Goal: Information Seeking & Learning: Learn about a topic

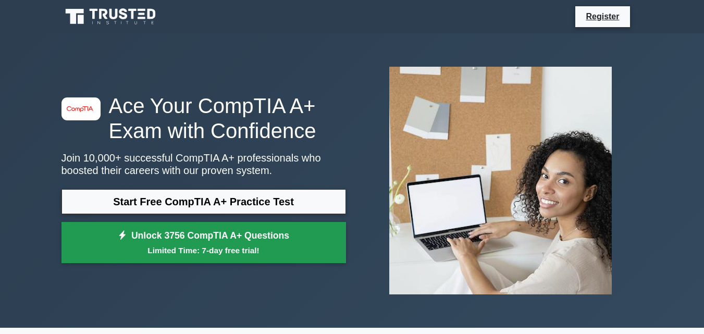
click at [236, 242] on link "Unlock 3756 CompTIA A+ Questions Limited Time: 7-day free trial!" at bounding box center [204, 243] width 285 height 42
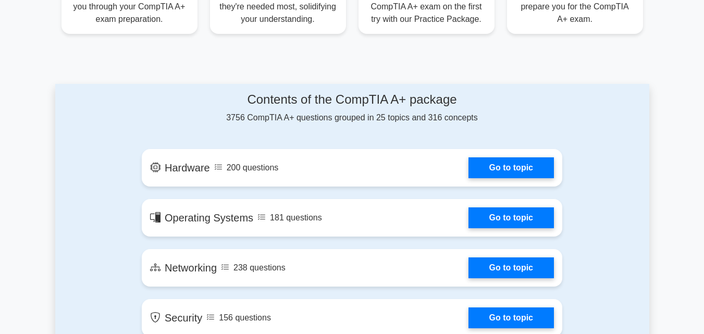
scroll to position [469, 0]
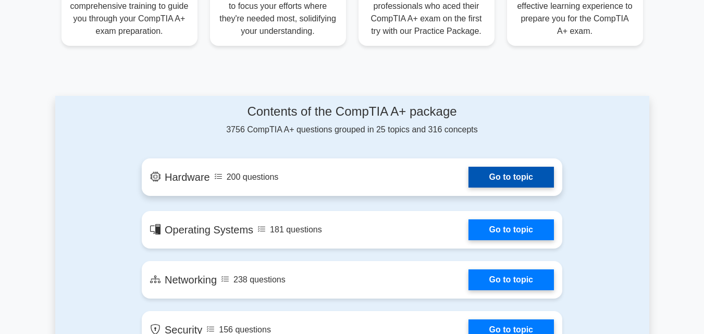
click at [538, 180] on link "Go to topic" at bounding box center [511, 177] width 85 height 21
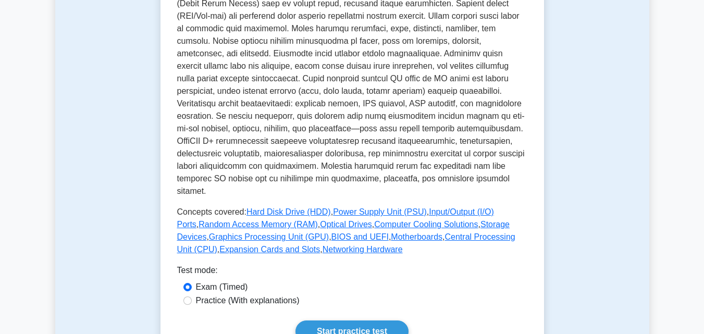
scroll to position [386, 0]
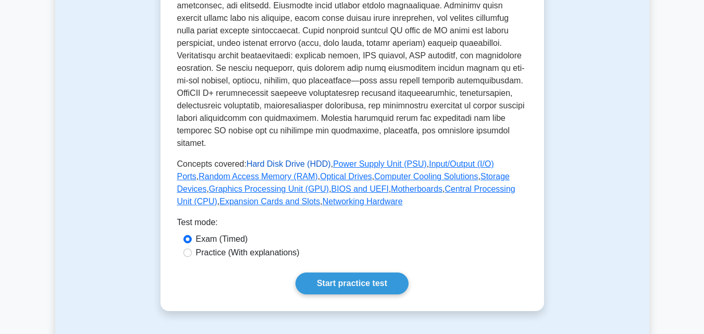
click at [273, 160] on link "Hard Disk Drive (HDD)" at bounding box center [289, 164] width 84 height 9
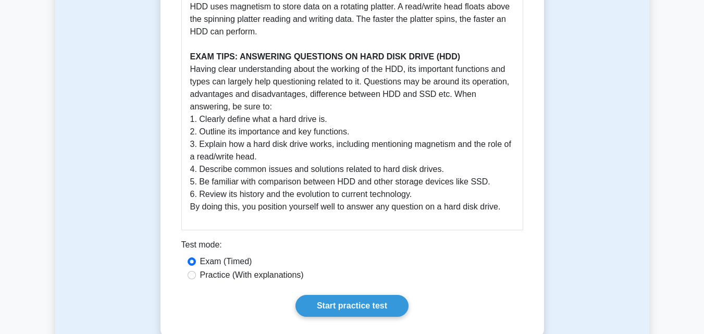
scroll to position [459, 0]
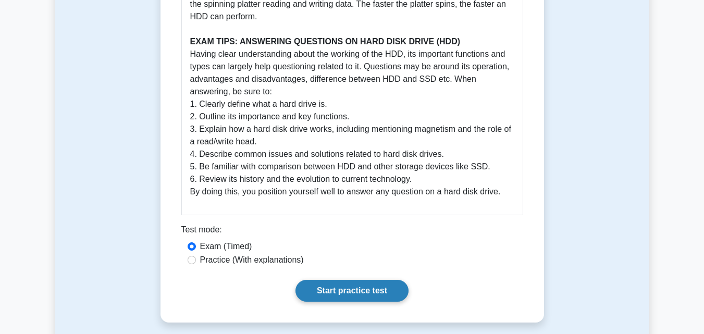
click at [327, 289] on link "Start practice test" at bounding box center [352, 291] width 113 height 22
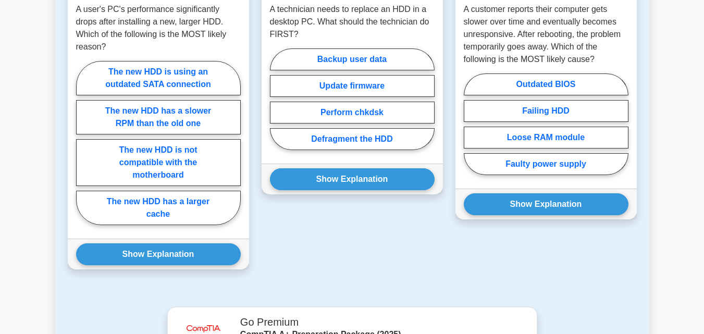
scroll to position [928, 0]
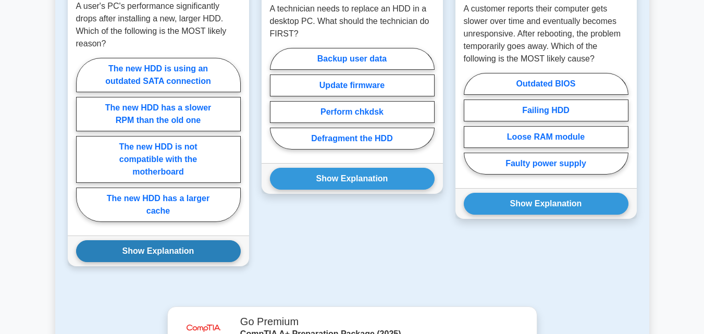
click at [170, 244] on button "Show Explanation" at bounding box center [158, 251] width 165 height 22
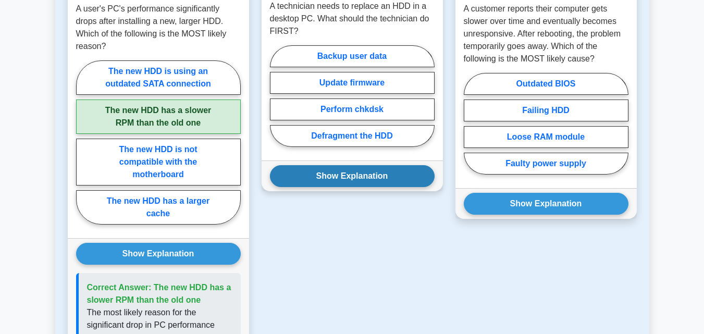
click at [386, 165] on button "Show Explanation" at bounding box center [352, 176] width 165 height 22
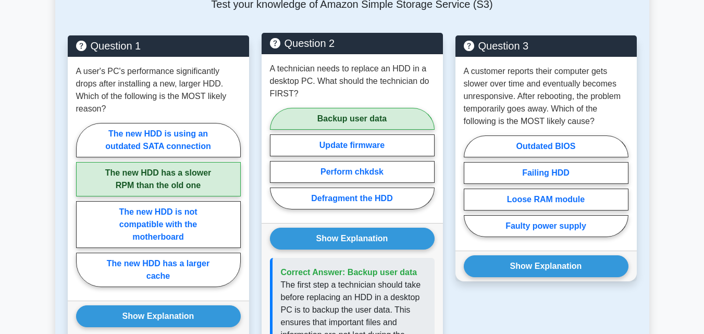
scroll to position [876, 0]
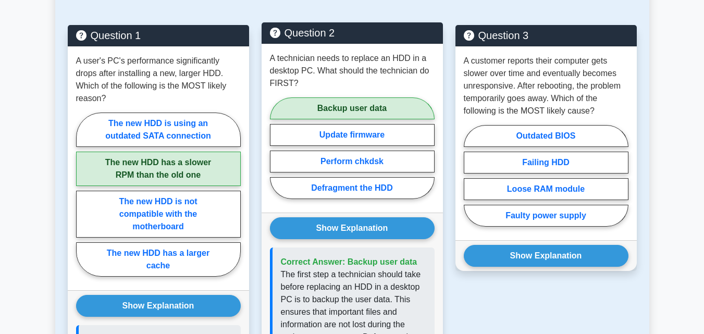
click at [335, 215] on div "Show Explanation Correct Answer: Backup user data" at bounding box center [352, 334] width 181 height 243
click at [332, 223] on button "Show Explanation" at bounding box center [352, 228] width 165 height 22
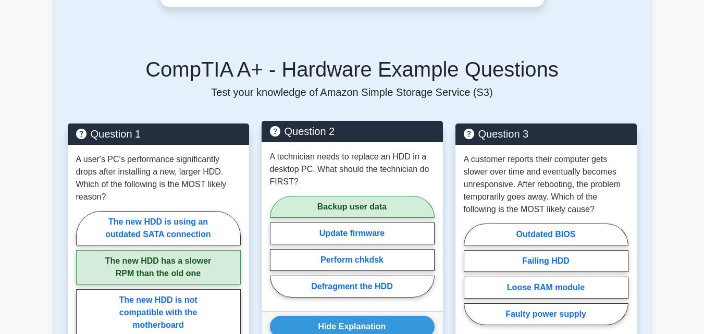
scroll to position [928, 0]
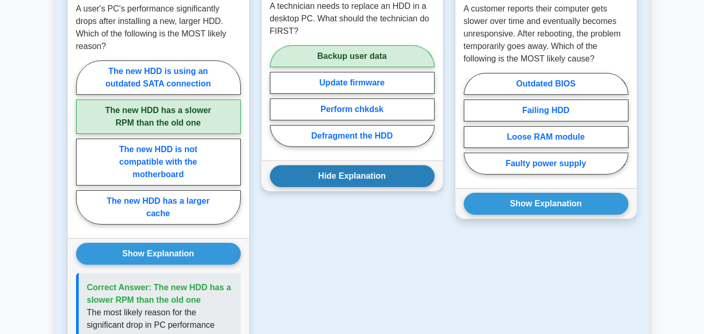
click at [383, 173] on button "Hide Explanation" at bounding box center [352, 176] width 165 height 22
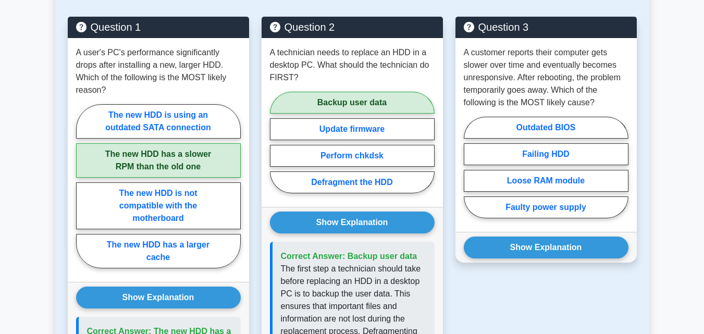
scroll to position [876, 0]
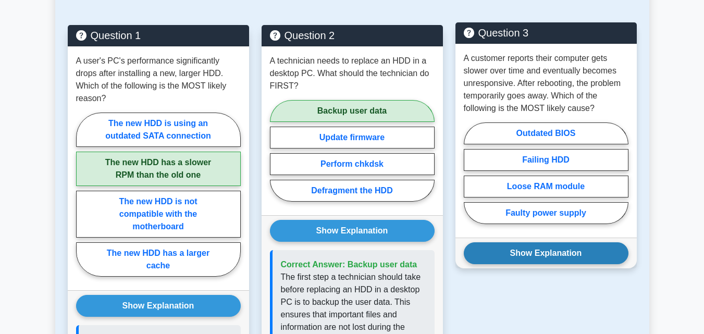
click at [535, 247] on button "Show Explanation" at bounding box center [546, 253] width 165 height 22
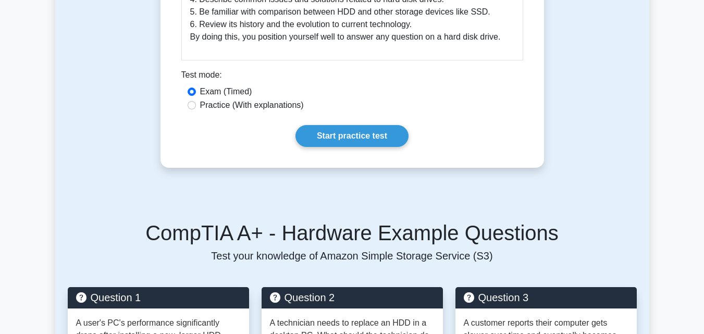
scroll to position [417, 0]
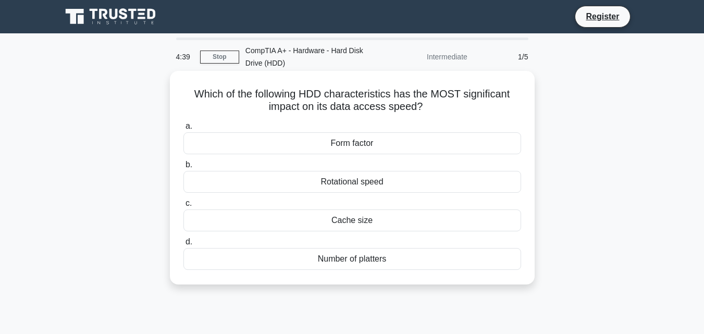
click at [381, 260] on div "Number of platters" at bounding box center [352, 259] width 338 height 22
click at [183, 246] on input "d. Number of platters" at bounding box center [183, 242] width 0 height 7
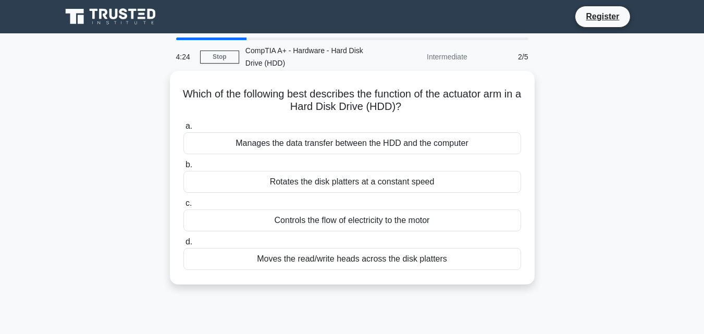
click at [366, 149] on div "Manages the data transfer between the HDD and the computer" at bounding box center [352, 143] width 338 height 22
click at [183, 130] on input "a. Manages the data transfer between the HDD and the computer" at bounding box center [183, 126] width 0 height 7
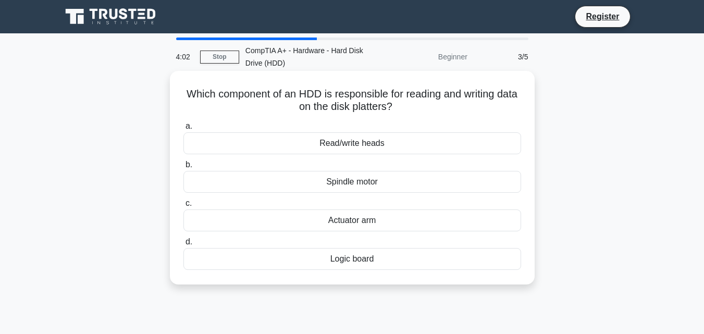
click at [361, 225] on div "Actuator arm" at bounding box center [352, 221] width 338 height 22
click at [183, 207] on input "c. Actuator arm" at bounding box center [183, 203] width 0 height 7
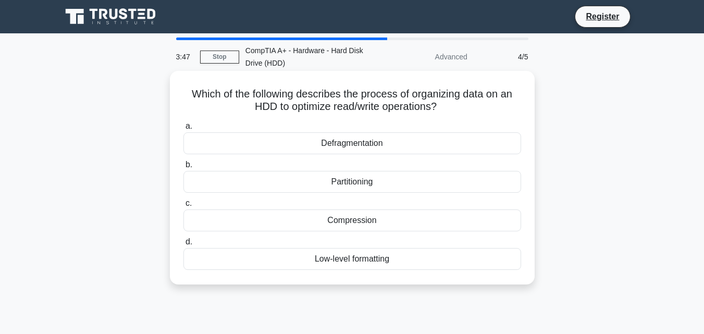
click at [347, 144] on div "Defragmentation" at bounding box center [352, 143] width 338 height 22
click at [183, 130] on input "a. Defragmentation" at bounding box center [183, 126] width 0 height 7
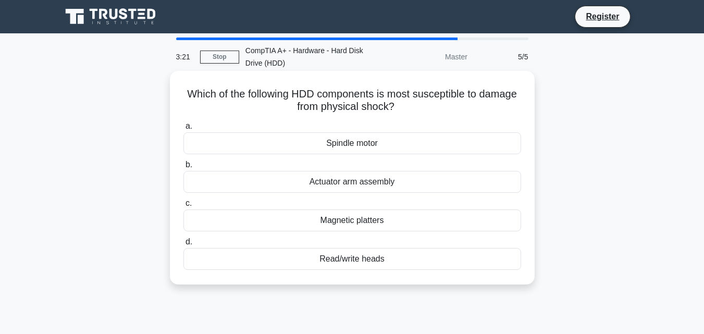
click at [348, 221] on div "Magnetic platters" at bounding box center [352, 221] width 338 height 22
click at [183, 207] on input "c. Magnetic platters" at bounding box center [183, 203] width 0 height 7
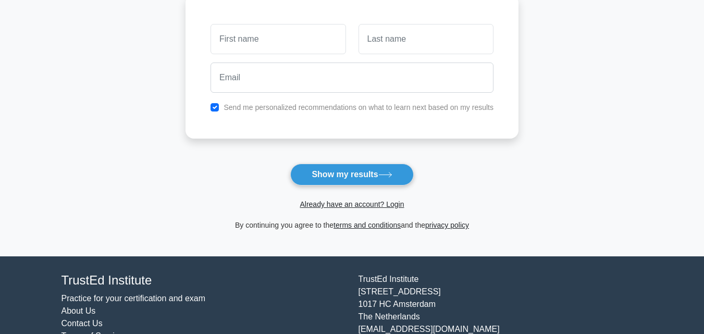
scroll to position [156, 0]
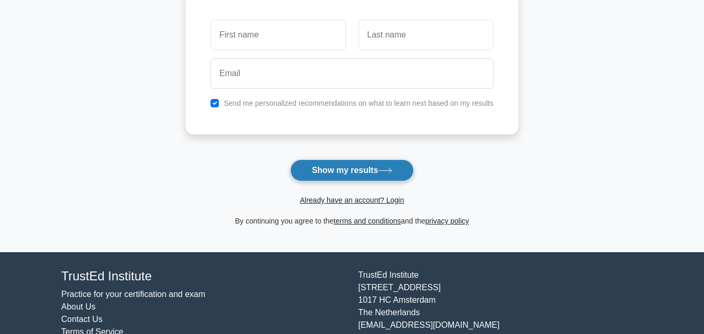
click at [363, 165] on button "Show my results" at bounding box center [351, 171] width 123 height 22
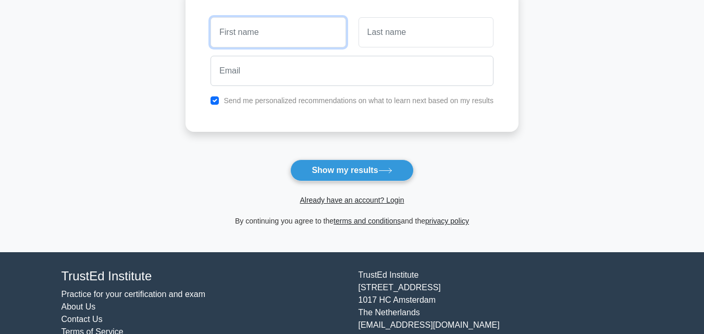
click at [253, 31] on input "text" at bounding box center [278, 32] width 135 height 30
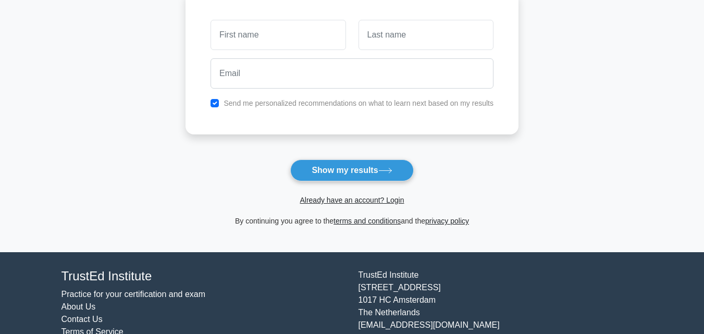
click at [152, 203] on main "Wait, there is more! Continue to see your result The test is finished and the" at bounding box center [352, 64] width 704 height 375
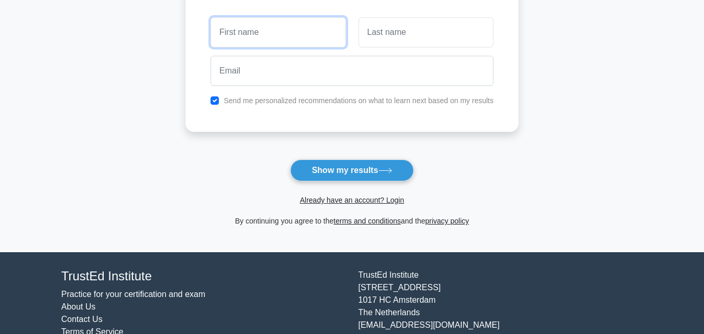
click at [266, 41] on input "text" at bounding box center [278, 32] width 135 height 30
type input "neo"
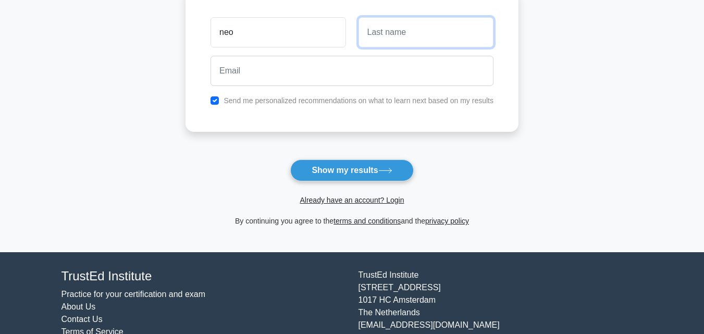
drag, startPoint x: 402, startPoint y: 44, endPoint x: 365, endPoint y: 20, distance: 44.1
click at [402, 44] on input "text" at bounding box center [426, 32] width 135 height 30
type input "gift"
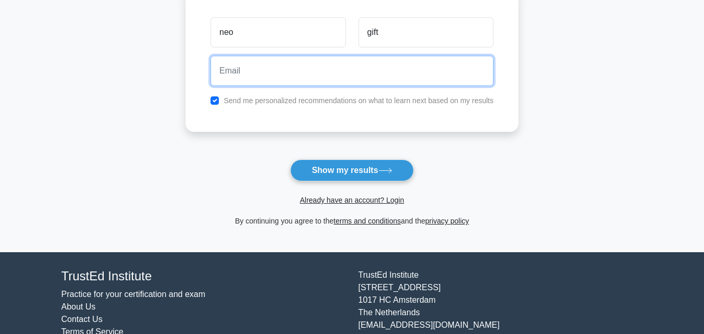
click at [332, 57] on input "email" at bounding box center [352, 71] width 283 height 30
type input "neoredrie4@gmail.com"
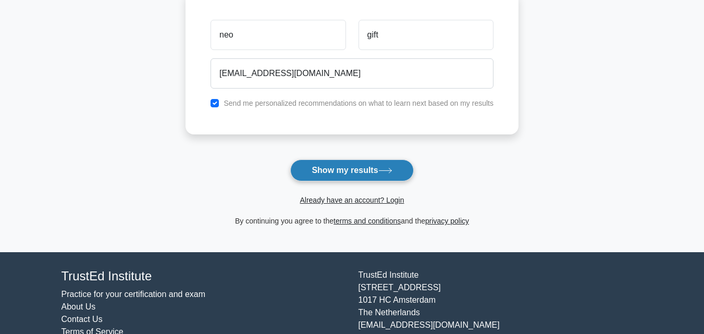
click at [341, 178] on button "Show my results" at bounding box center [351, 171] width 123 height 22
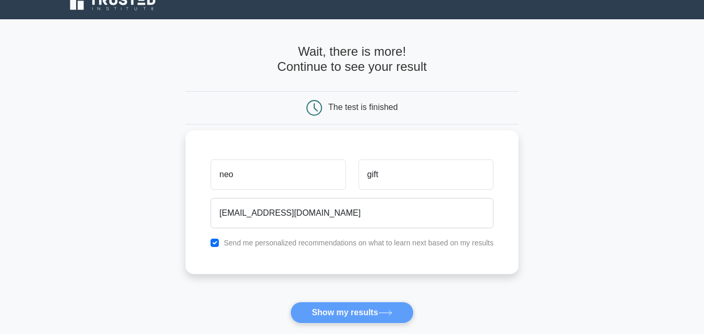
scroll to position [0, 0]
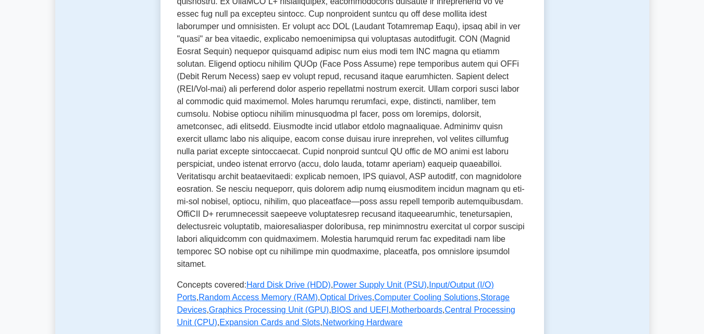
scroll to position [386, 0]
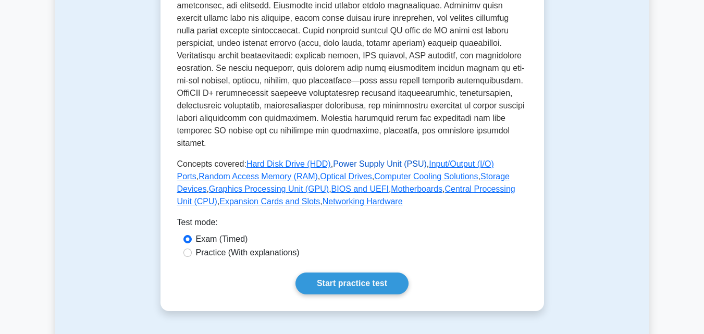
click at [396, 160] on link "Power Supply Unit (PSU)" at bounding box center [380, 164] width 94 height 9
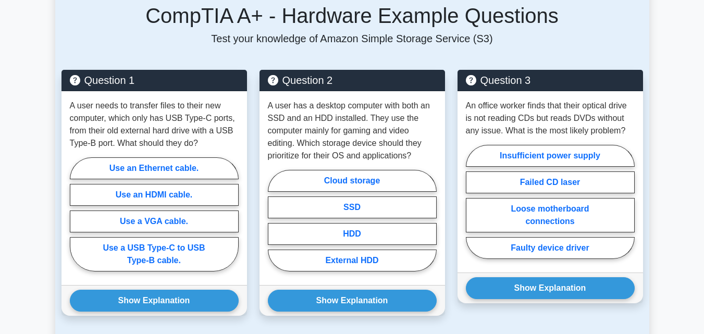
scroll to position [594, 0]
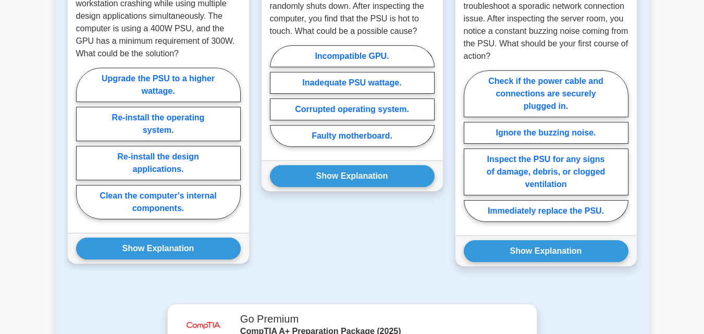
scroll to position [1043, 0]
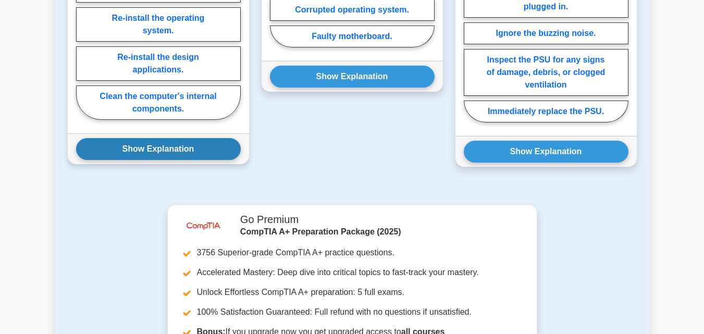
click at [200, 158] on button "Show Explanation" at bounding box center [158, 149] width 165 height 22
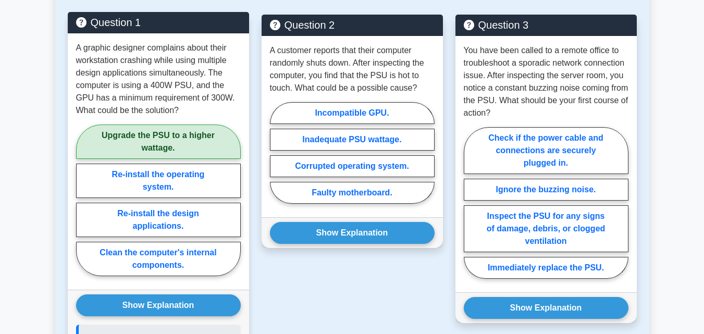
scroll to position [865, 0]
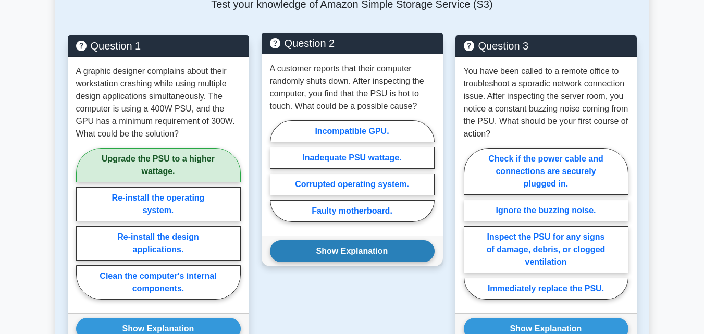
click at [358, 249] on button "Show Explanation" at bounding box center [352, 251] width 165 height 22
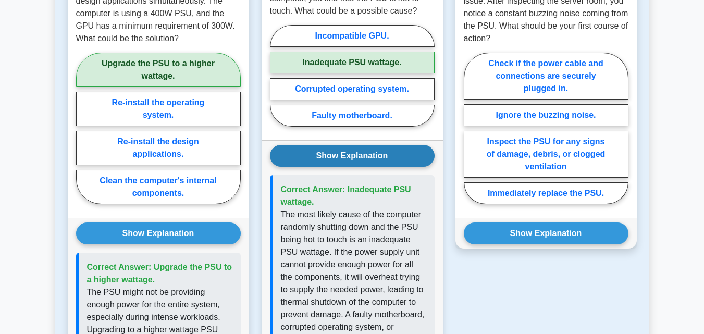
scroll to position [949, 0]
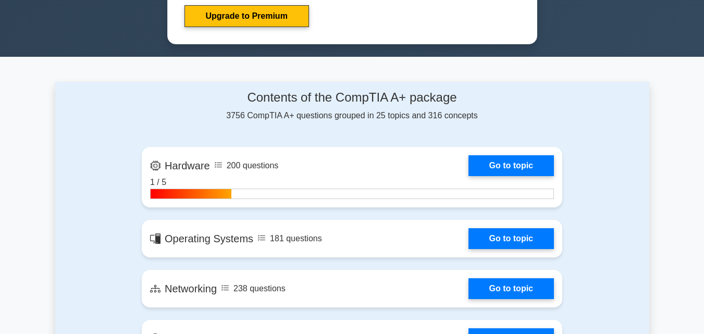
scroll to position [573, 0]
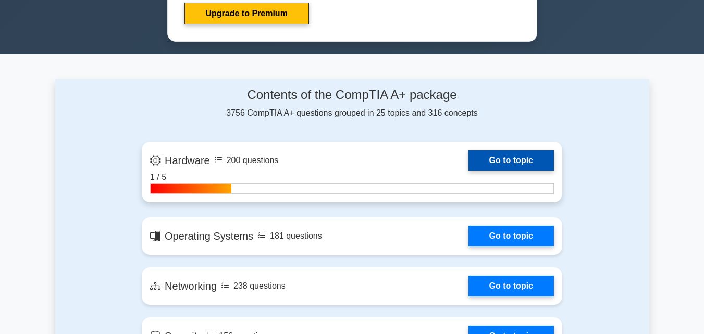
click at [508, 165] on link "Go to topic" at bounding box center [511, 160] width 85 height 21
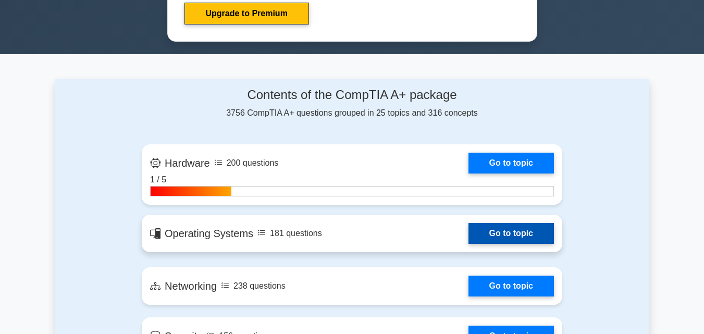
click at [508, 235] on link "Go to topic" at bounding box center [511, 233] width 85 height 21
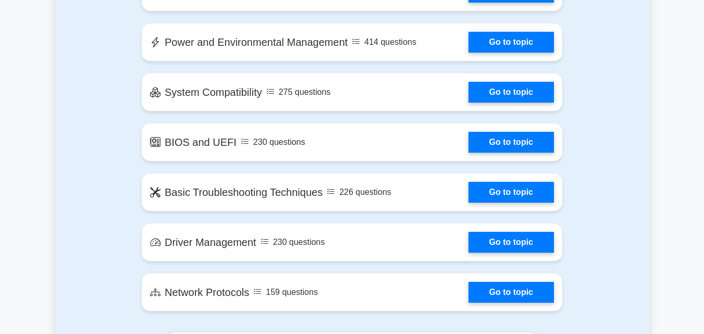
scroll to position [1648, 0]
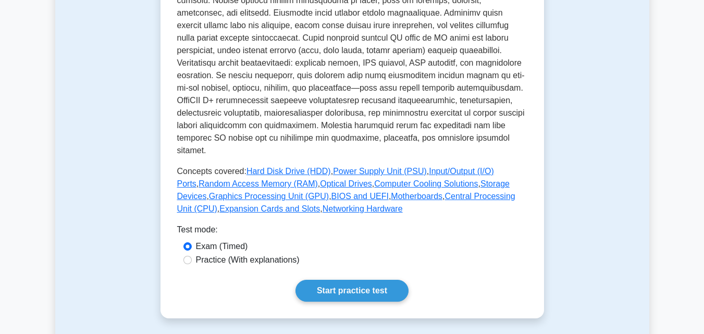
scroll to position [313, 0]
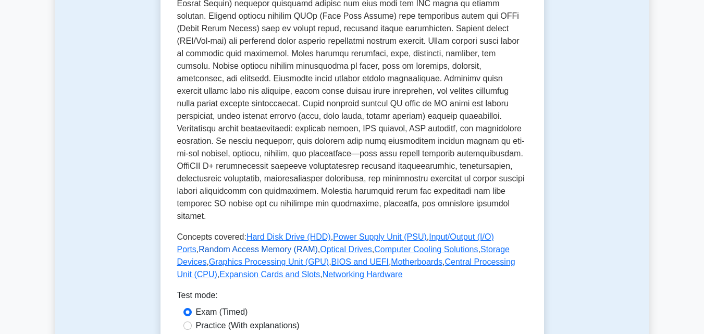
click at [213, 245] on link "Random Access Memory (RAM)" at bounding box center [258, 249] width 119 height 9
click at [425, 245] on link "Computer Cooling Solutions" at bounding box center [426, 249] width 104 height 9
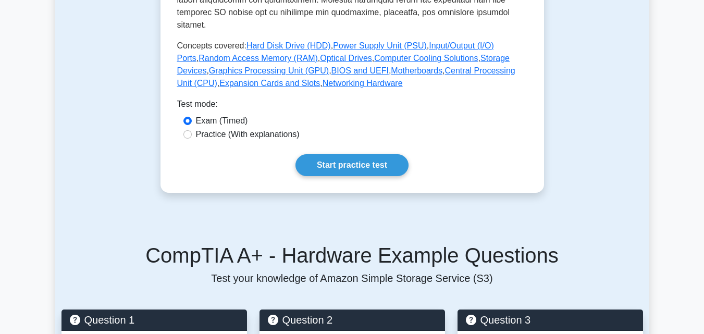
scroll to position [469, 0]
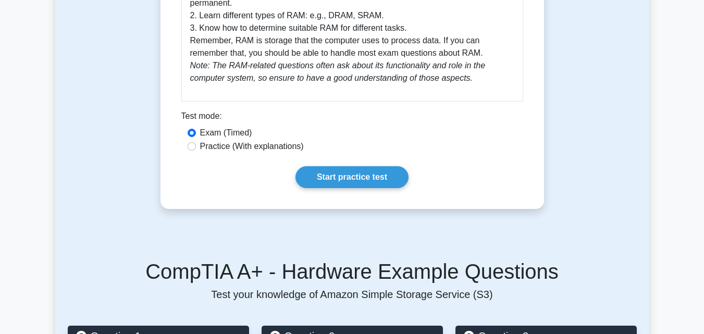
scroll to position [261, 0]
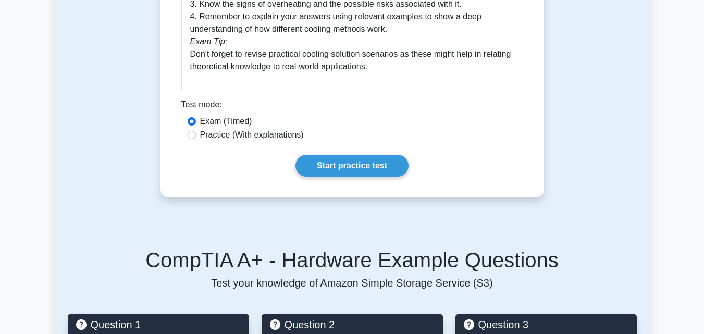
scroll to position [573, 0]
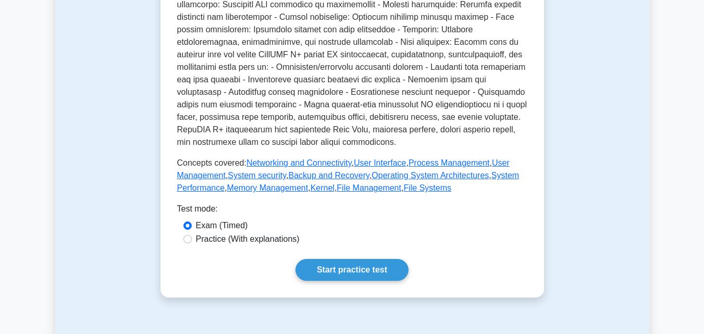
scroll to position [365, 0]
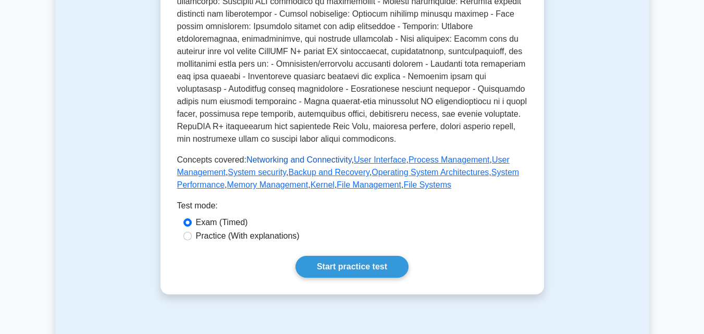
click at [295, 163] on link "Networking and Connectivity" at bounding box center [299, 159] width 105 height 9
click at [375, 159] on link "User Interface" at bounding box center [380, 159] width 52 height 9
click at [425, 161] on link "Process Management" at bounding box center [449, 159] width 81 height 9
click at [251, 170] on link "System security" at bounding box center [257, 172] width 58 height 9
click at [461, 175] on link "Operating System Architectures" at bounding box center [430, 172] width 117 height 9
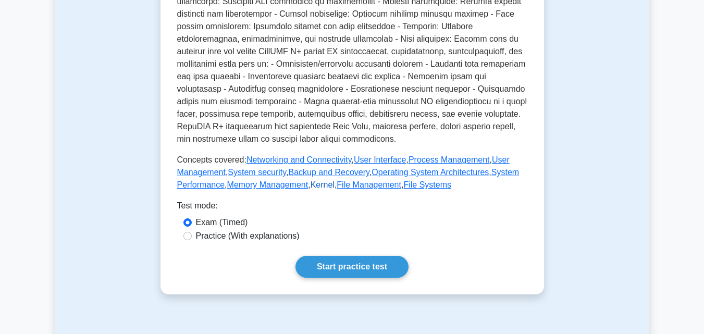
click at [325, 186] on link "Kernel" at bounding box center [323, 184] width 24 height 9
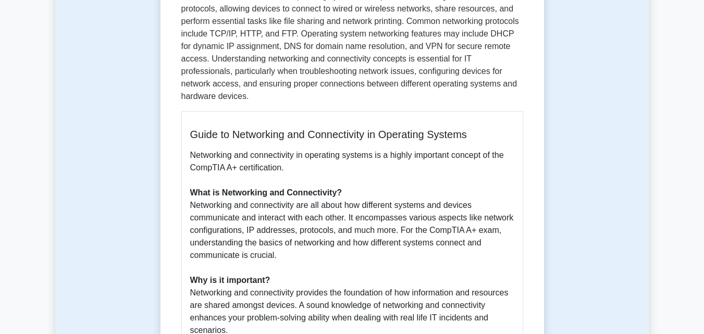
scroll to position [104, 0]
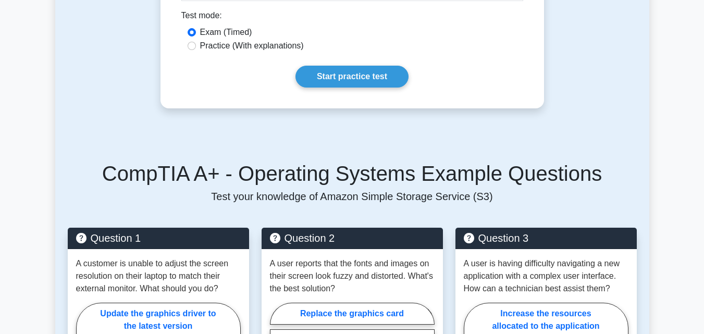
scroll to position [771, 0]
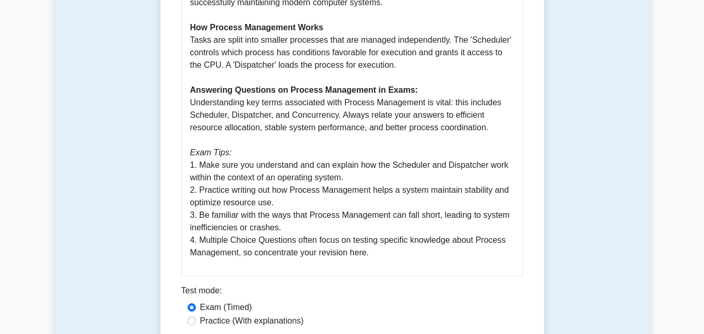
scroll to position [500, 0]
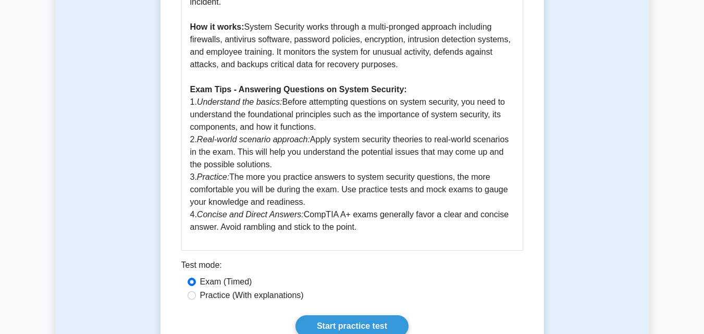
scroll to position [480, 0]
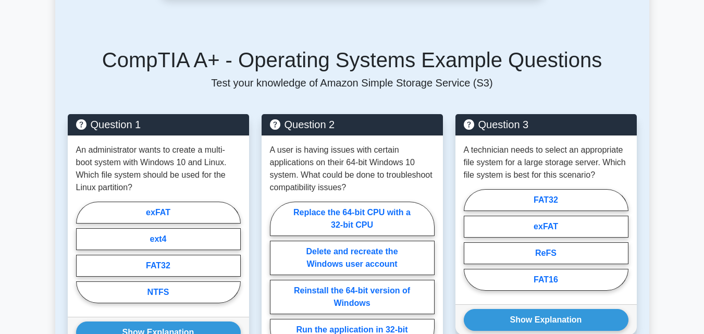
scroll to position [784, 0]
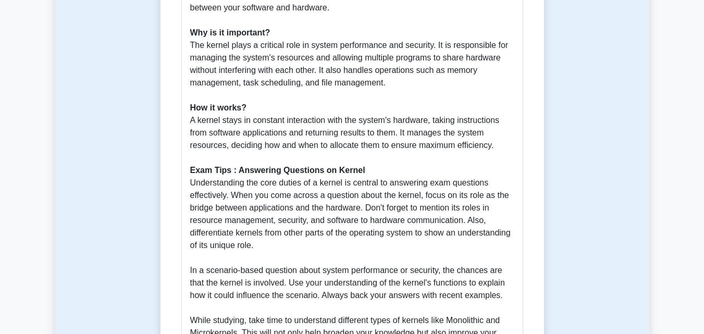
scroll to position [378, 0]
